Goal: Task Accomplishment & Management: Use online tool/utility

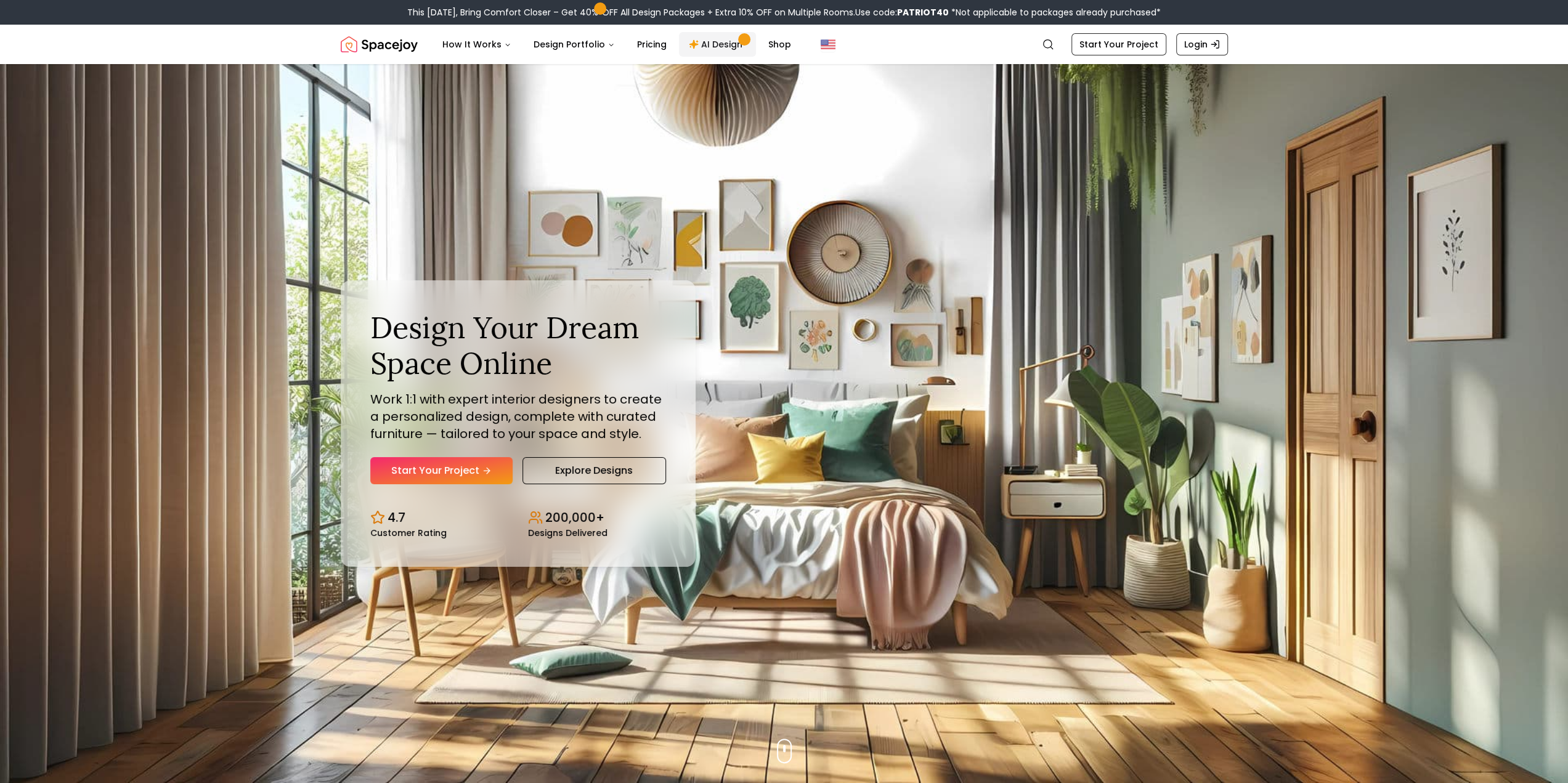
click at [717, 47] on link "AI Design" at bounding box center [718, 44] width 77 height 25
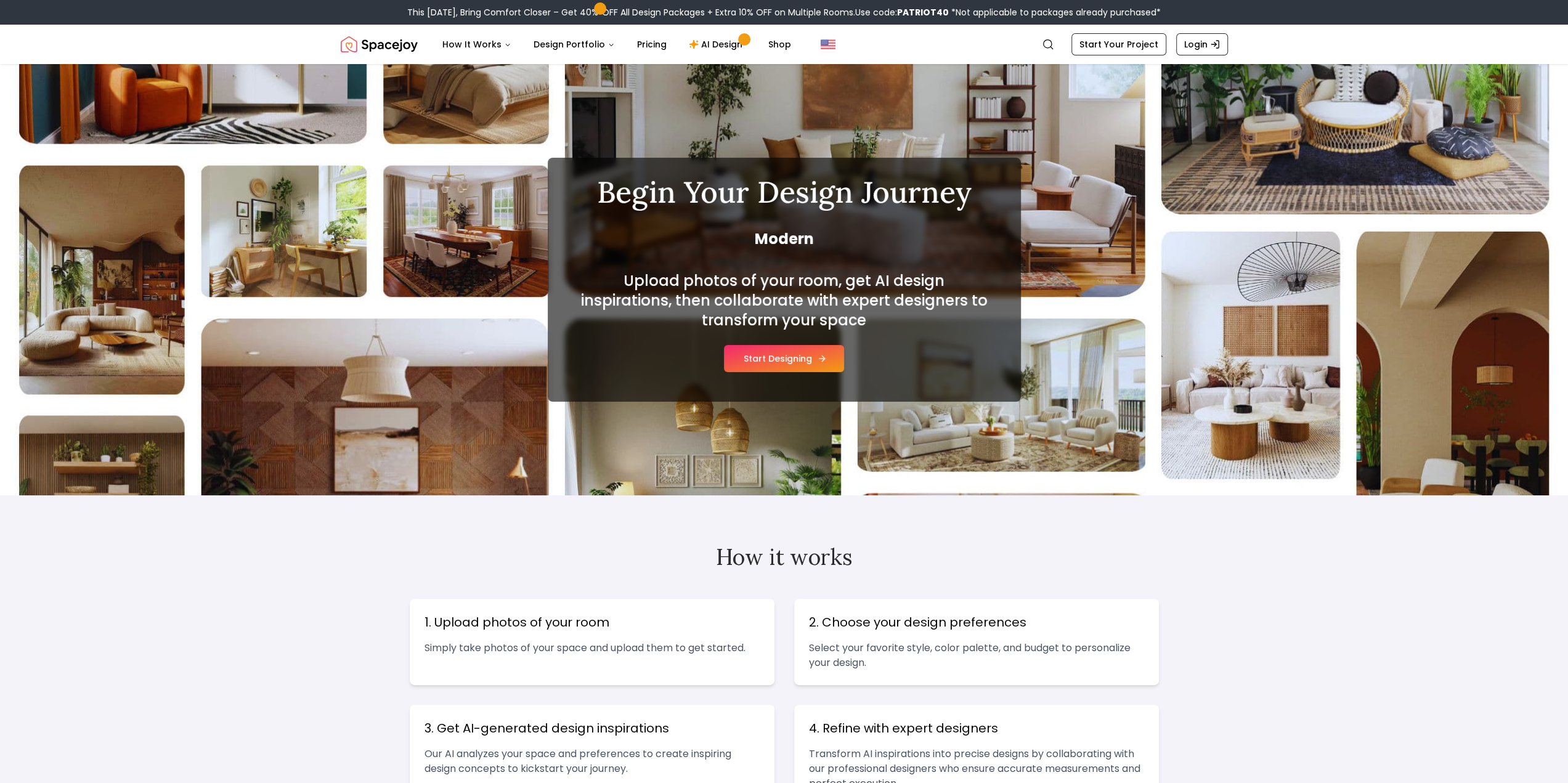
click at [804, 360] on button "Start Designing" at bounding box center [784, 358] width 120 height 27
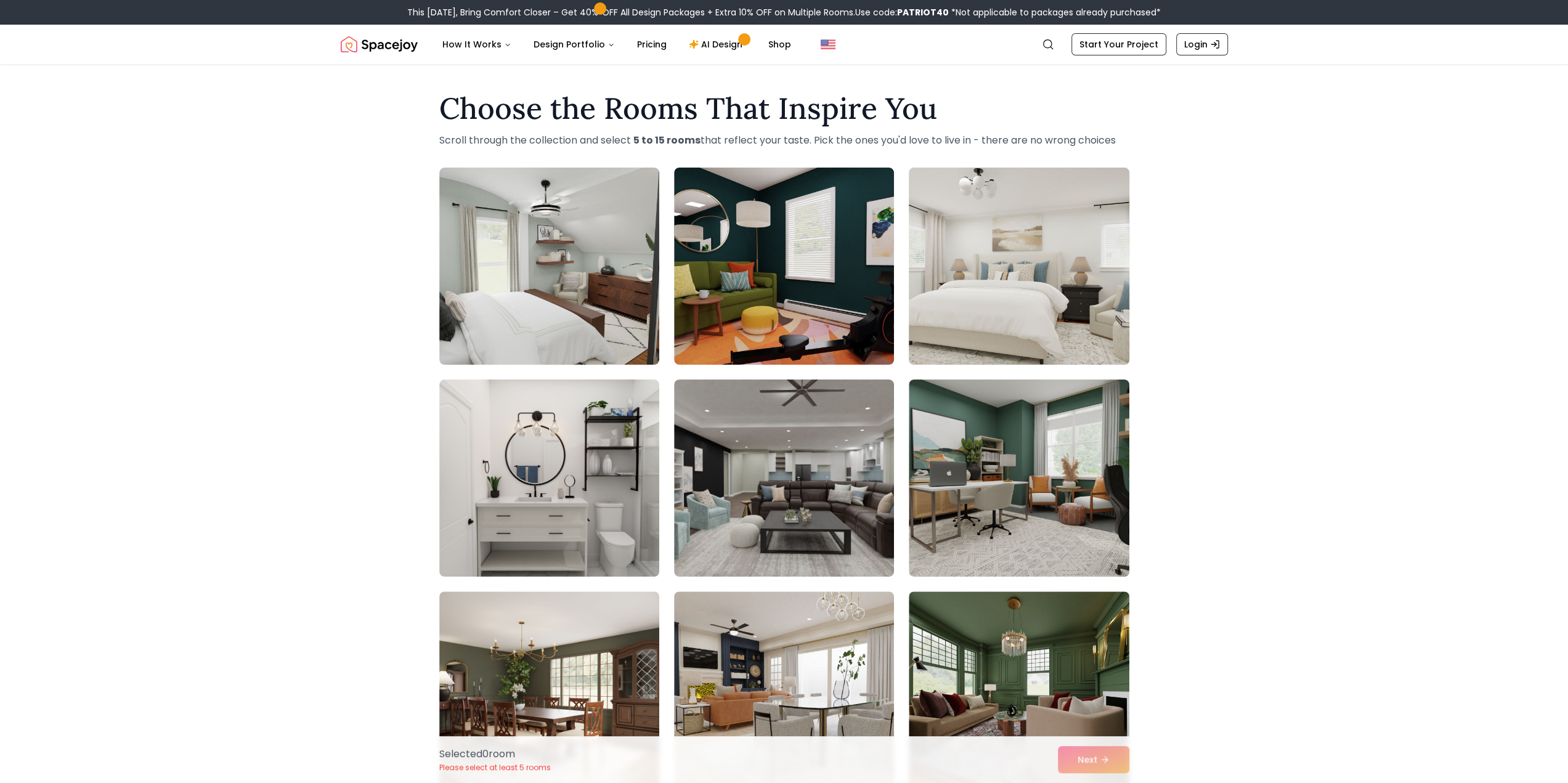
click at [1099, 320] on img at bounding box center [1019, 266] width 231 height 207
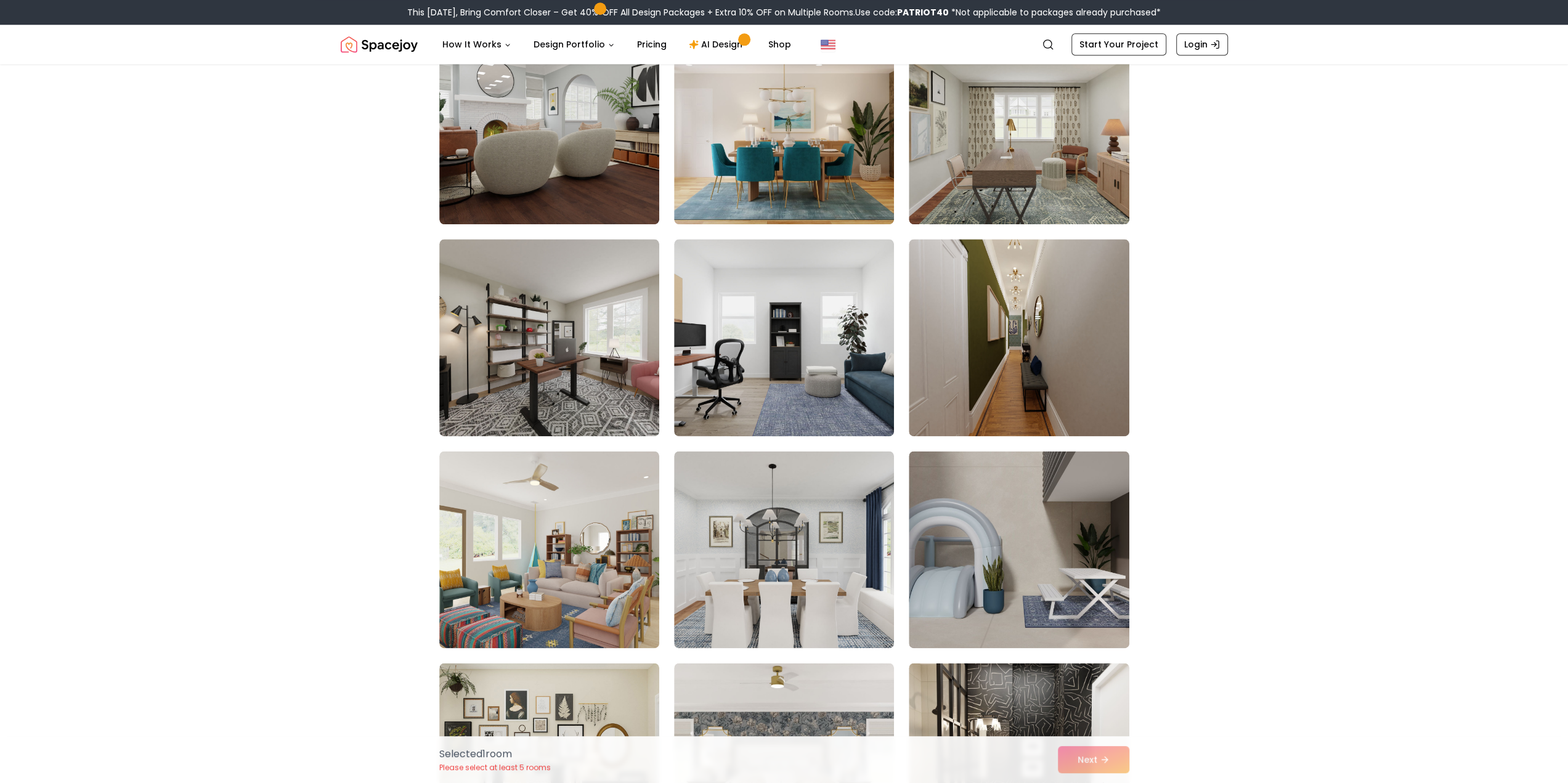
scroll to position [1418, 0]
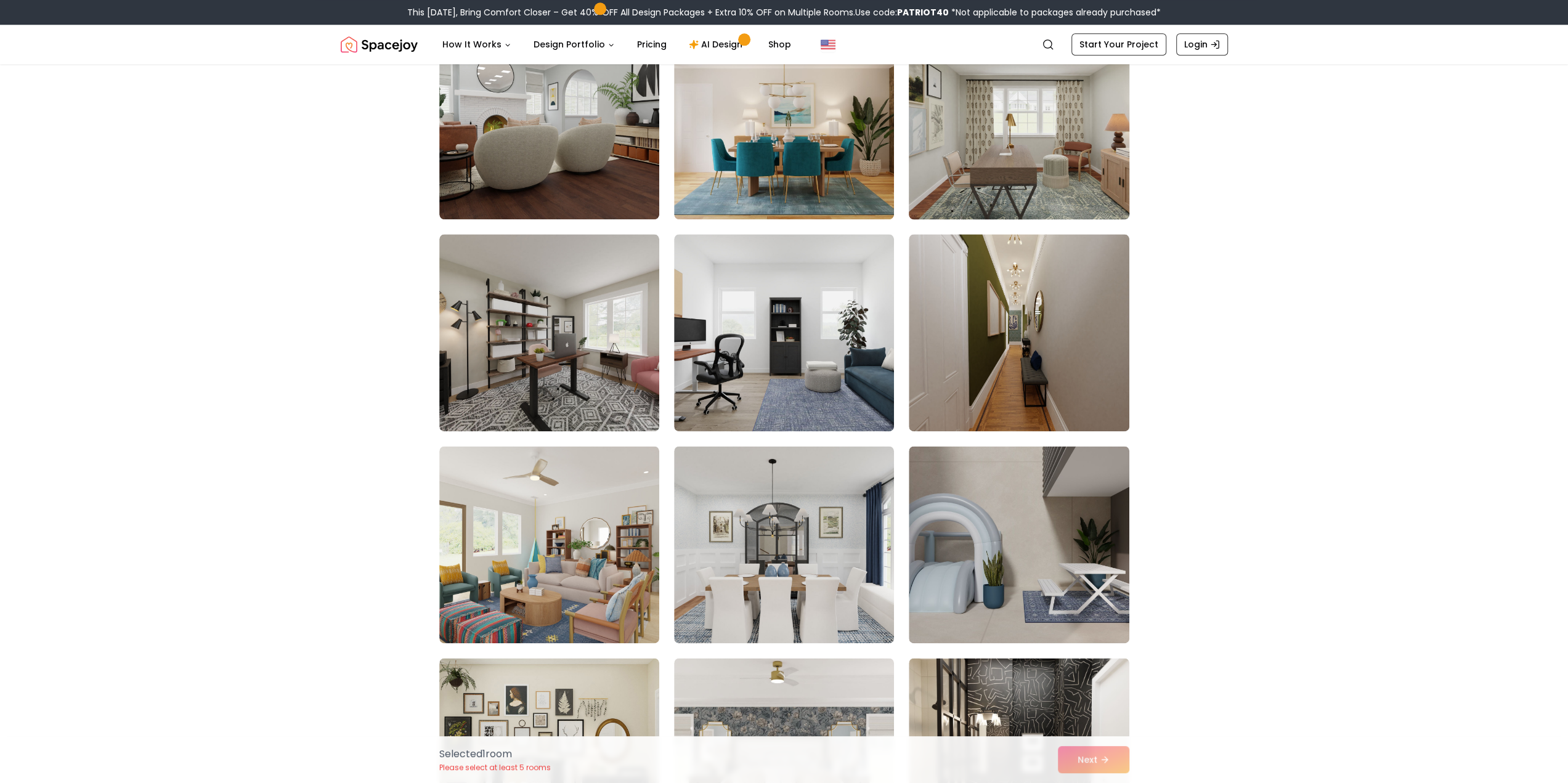
click at [1065, 153] on img at bounding box center [1019, 121] width 231 height 207
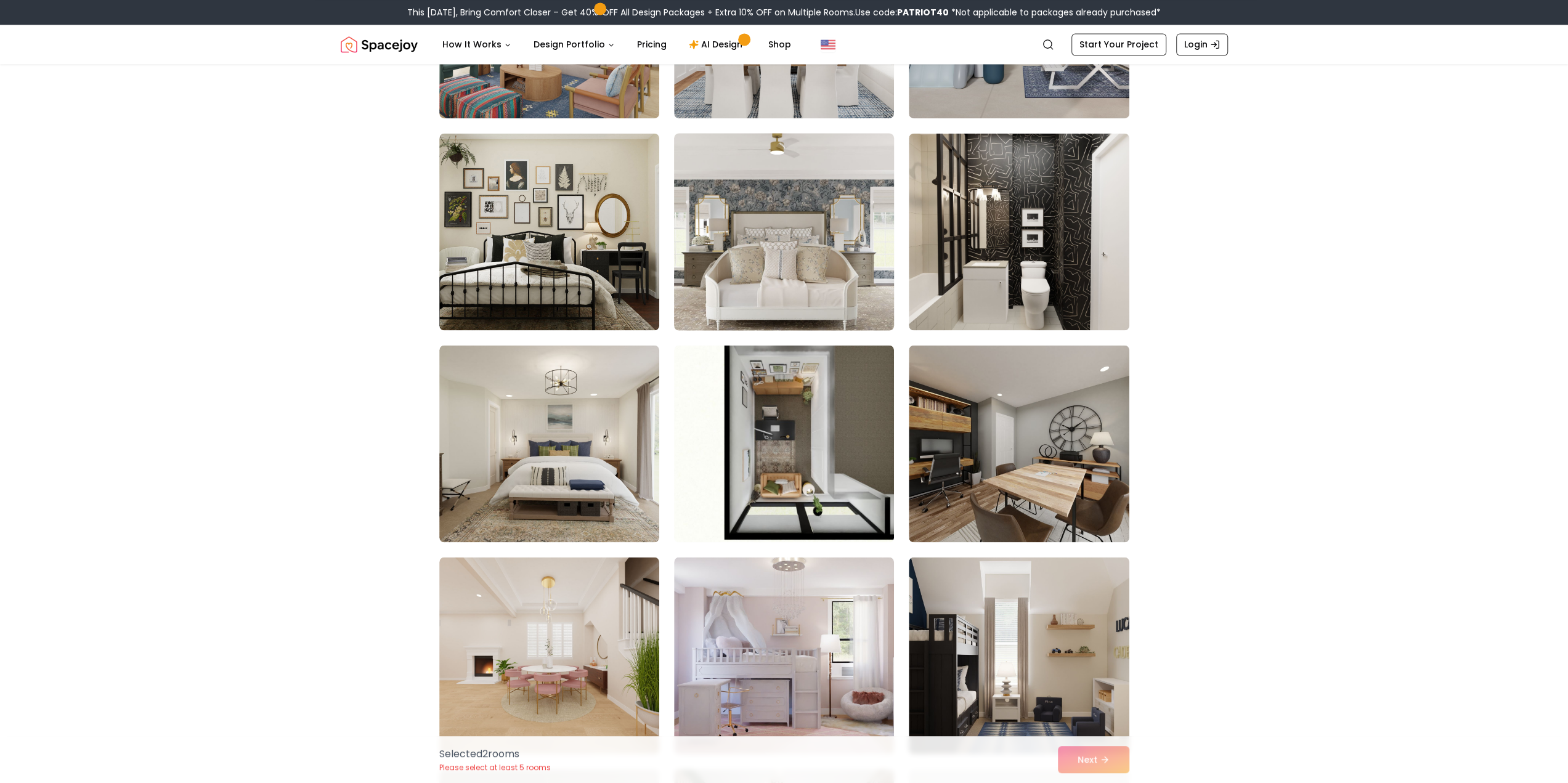
scroll to position [1910, 0]
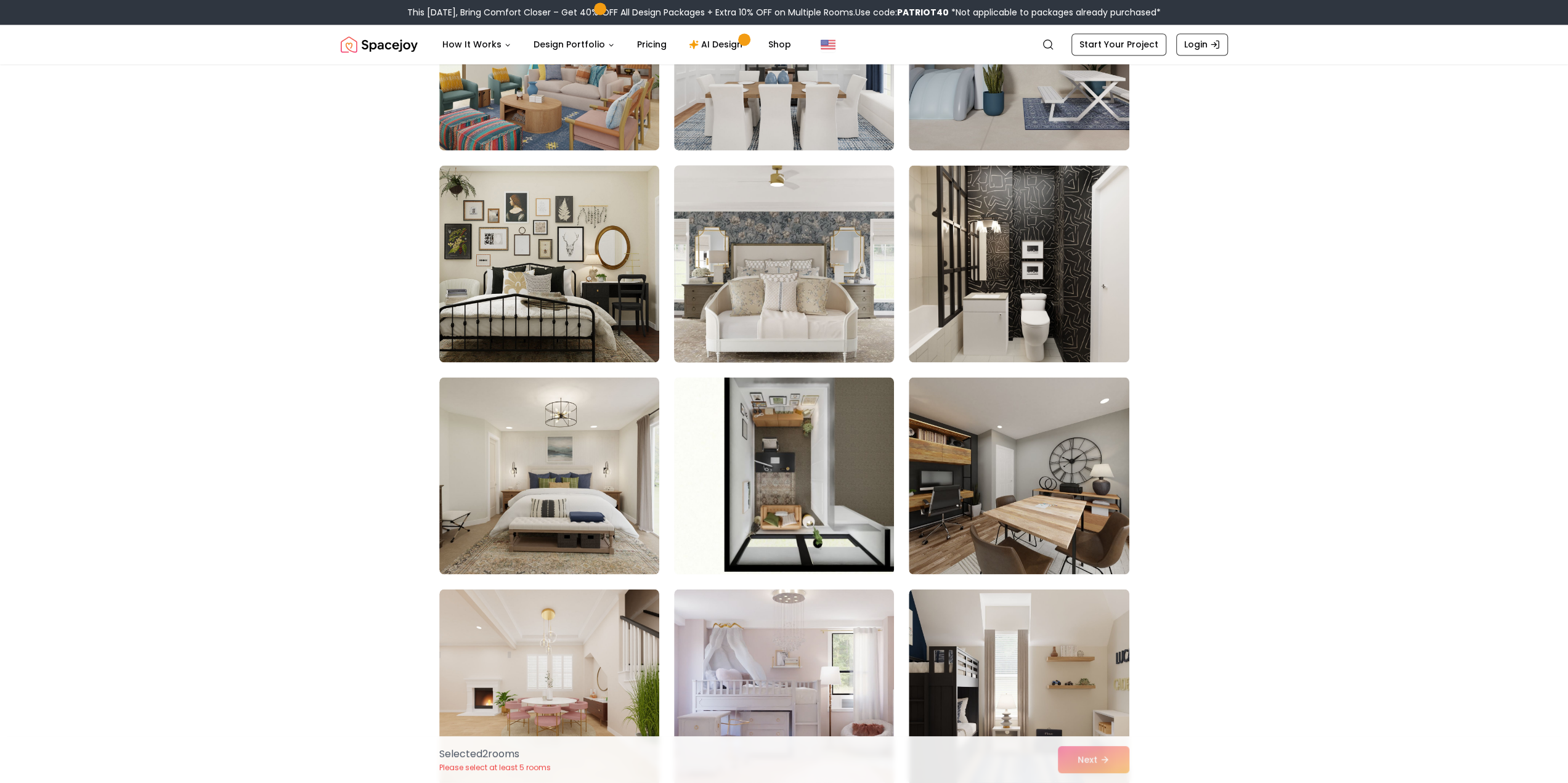
click at [839, 299] on img at bounding box center [784, 263] width 231 height 207
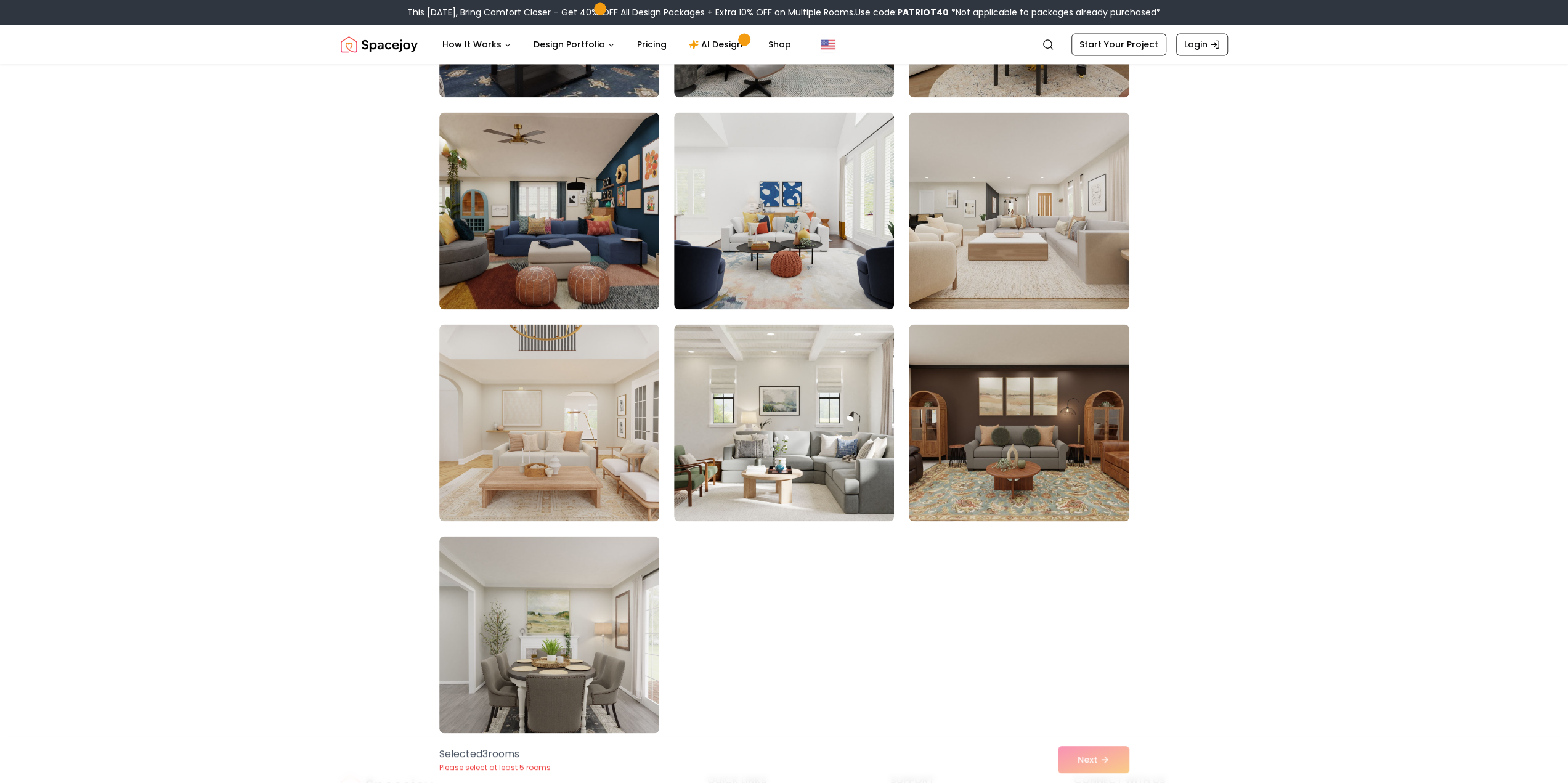
scroll to position [6629, 0]
click at [607, 428] on img at bounding box center [549, 422] width 231 height 207
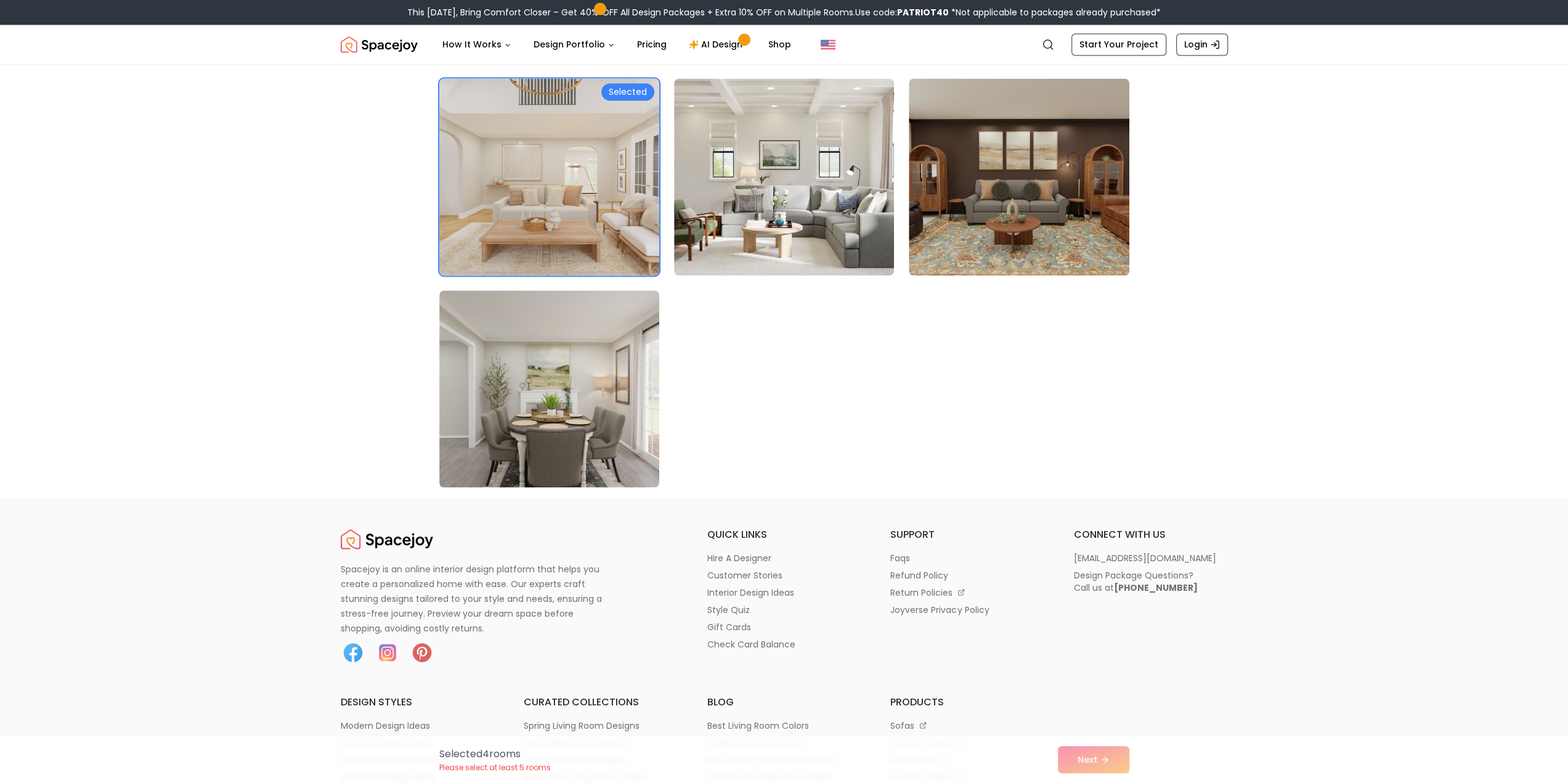
scroll to position [6875, 0]
click at [842, 251] on img at bounding box center [784, 176] width 231 height 207
click at [1109, 761] on icon at bounding box center [1109, 760] width 3 height 6
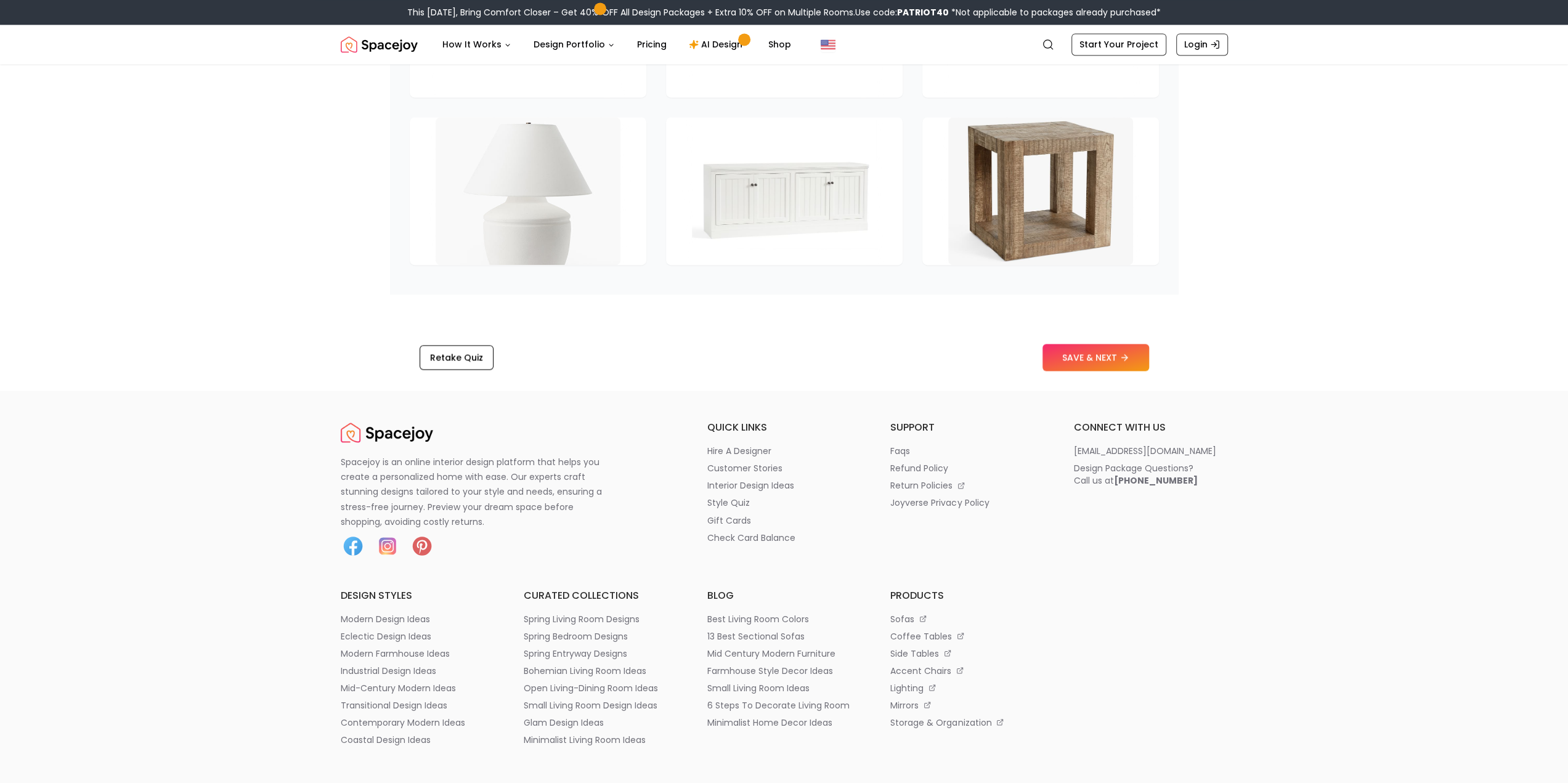
scroll to position [1848, 0]
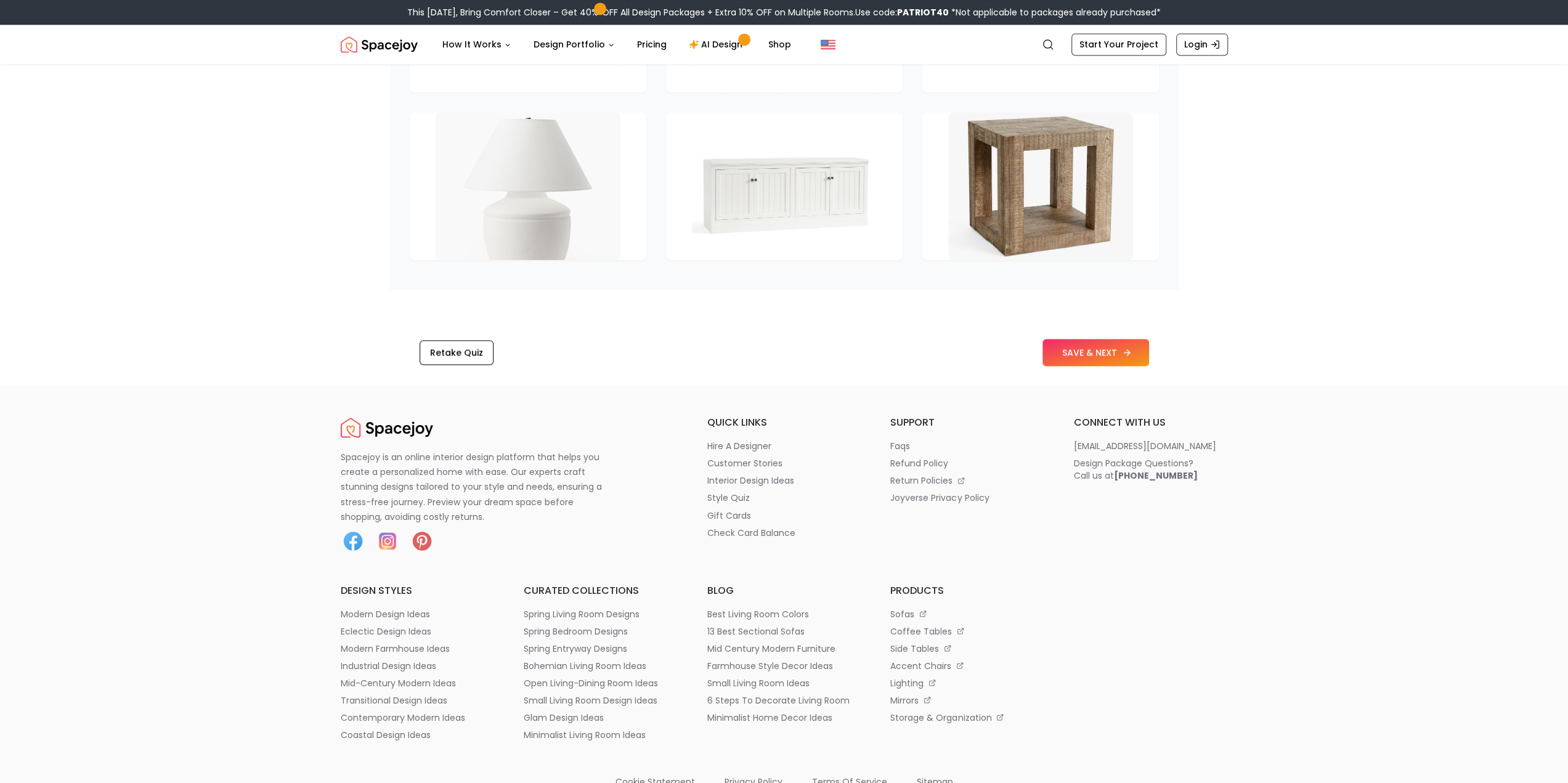
click at [1102, 346] on button "SAVE & NEXT" at bounding box center [1096, 352] width 106 height 27
